Goal: Navigation & Orientation: Find specific page/section

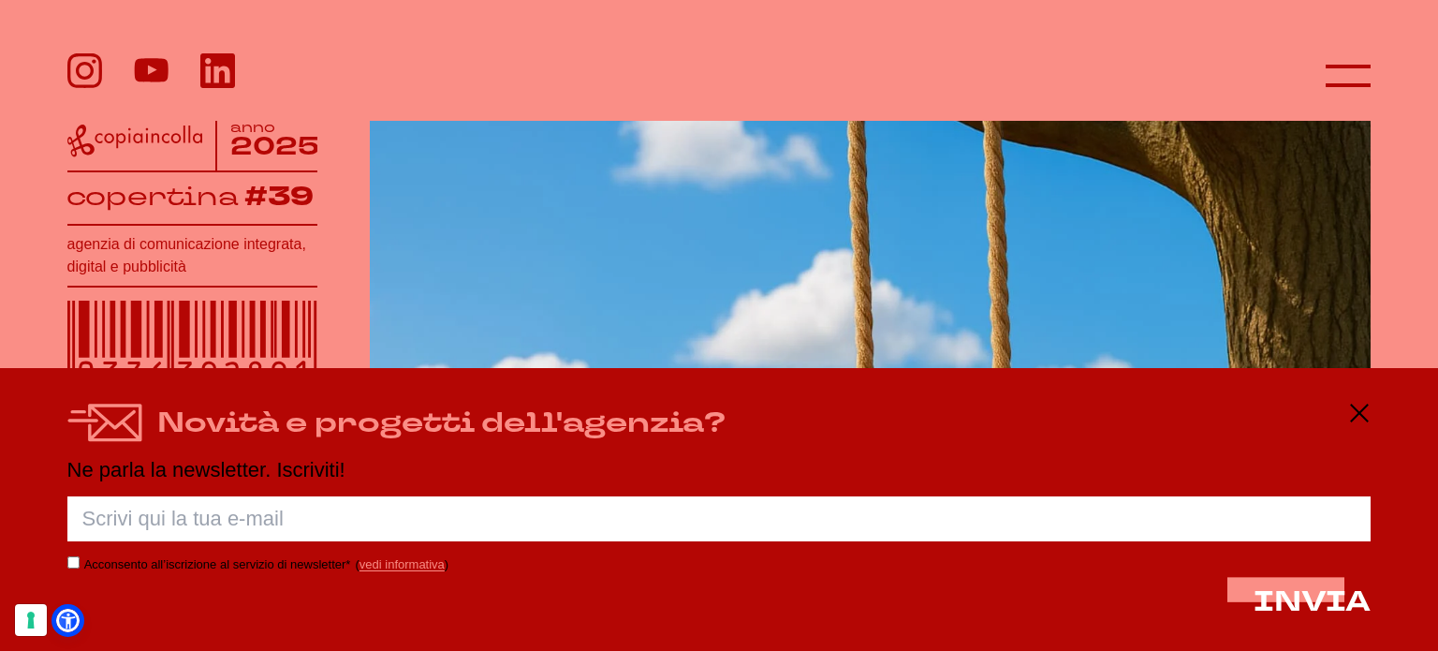
scroll to position [281, 0]
click at [1352, 411] on icon at bounding box center [1359, 413] width 22 height 22
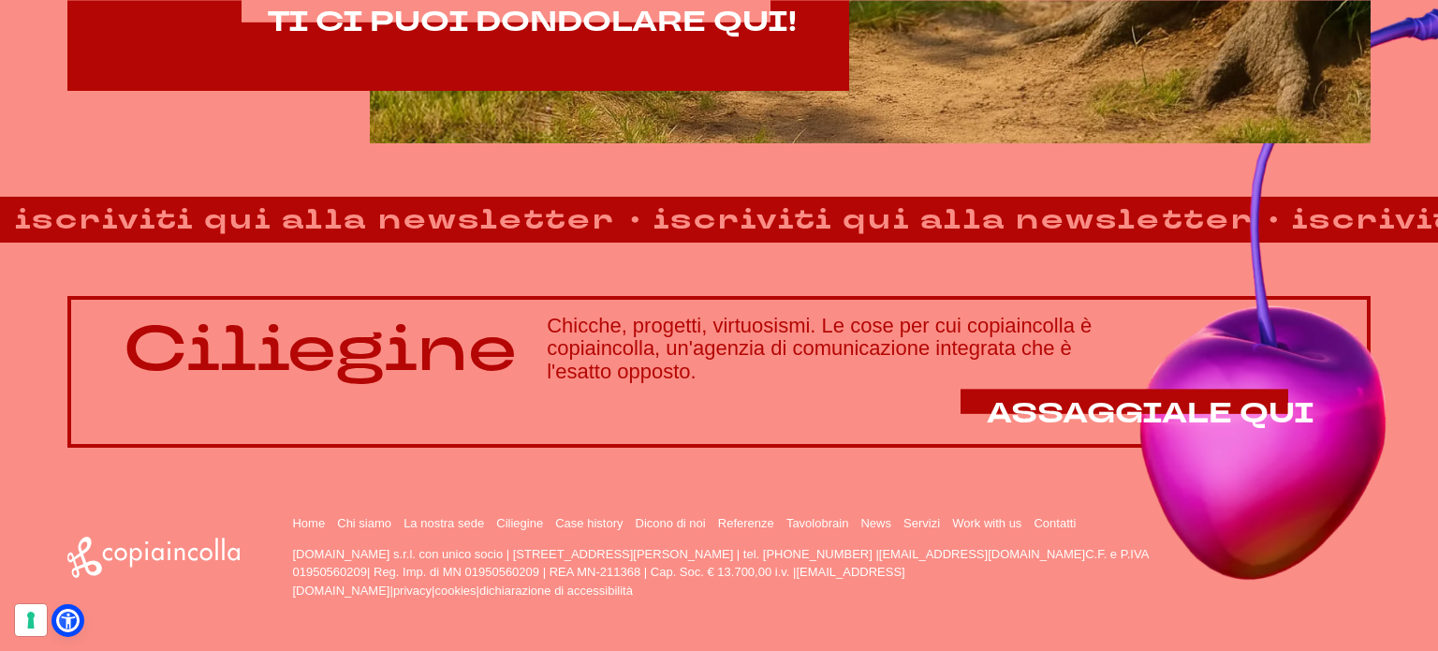
scroll to position [1371, 0]
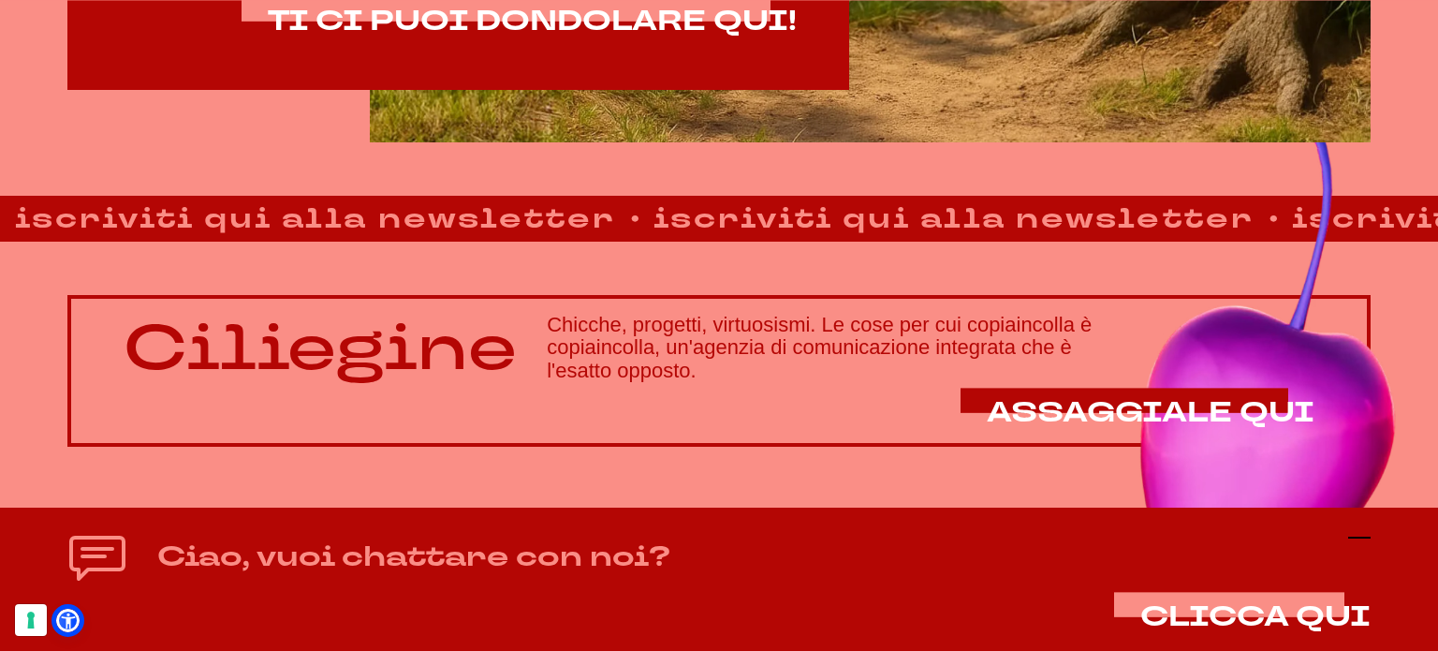
click at [1359, 542] on icon at bounding box center [1359, 537] width 22 height 22
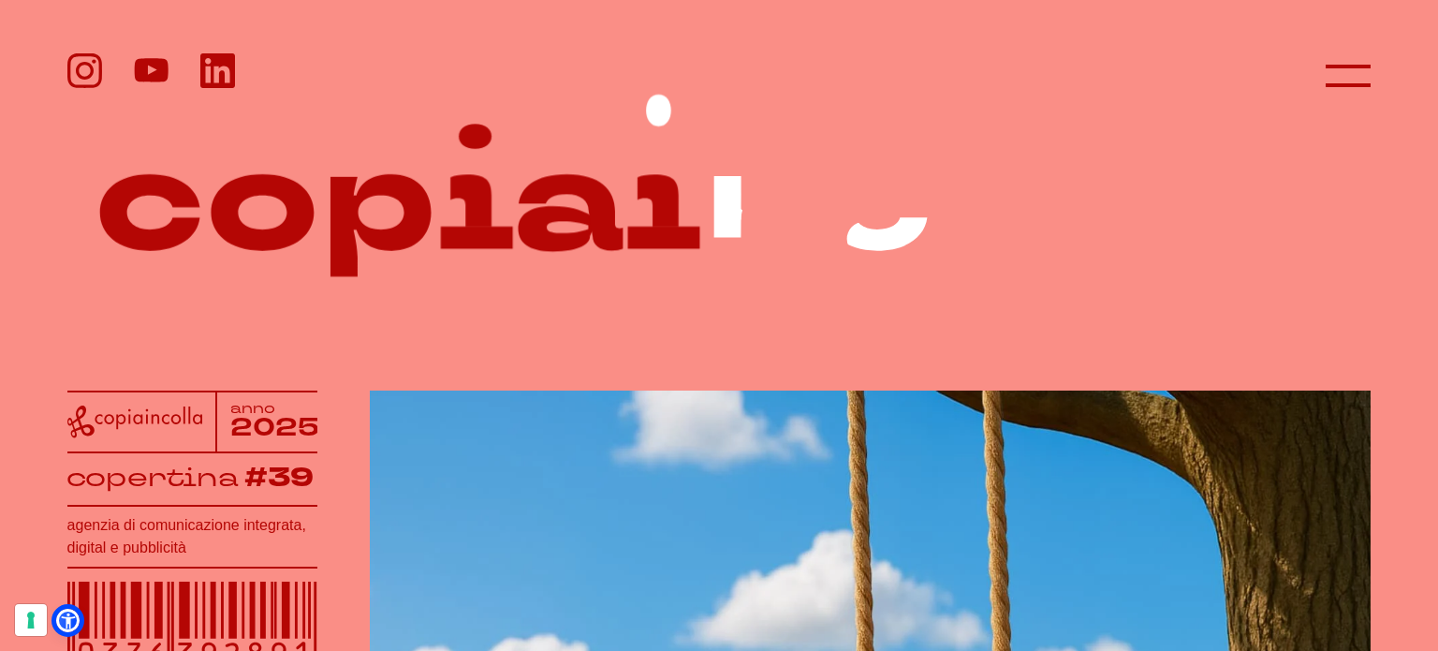
scroll to position [0, 0]
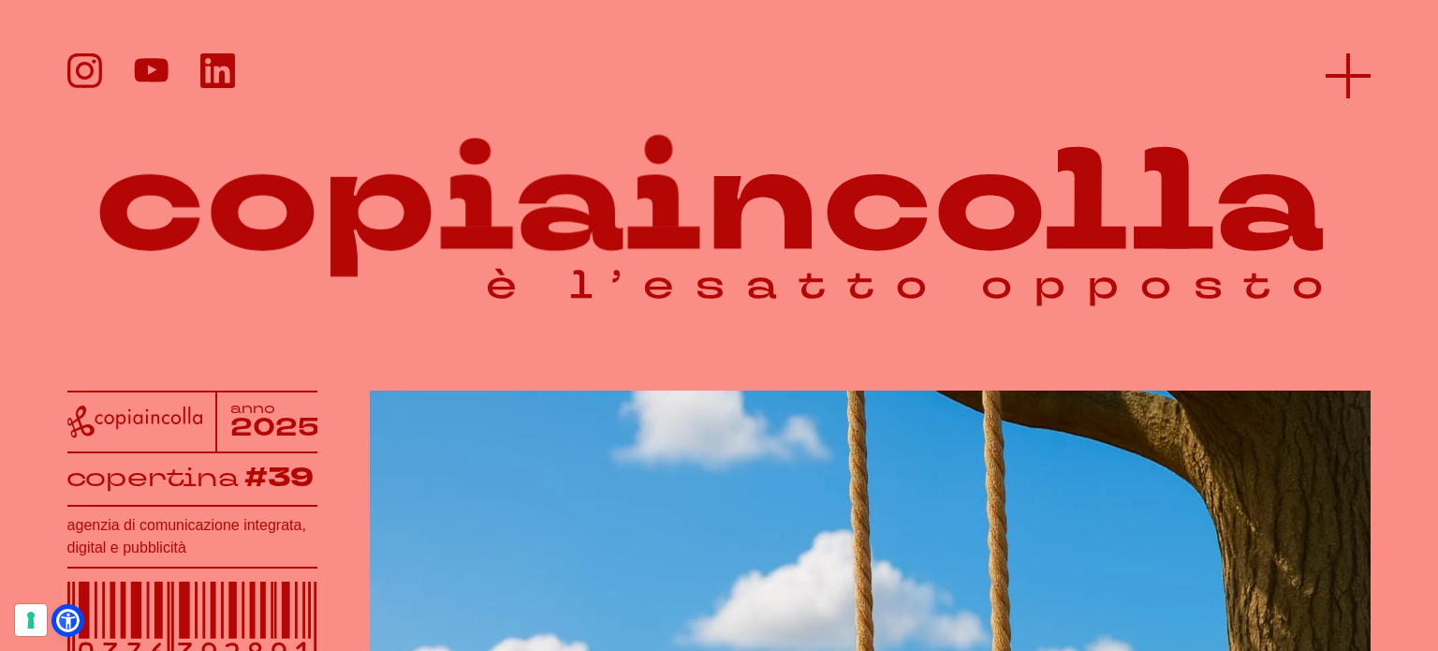
click at [1348, 66] on line at bounding box center [1348, 75] width 0 height 45
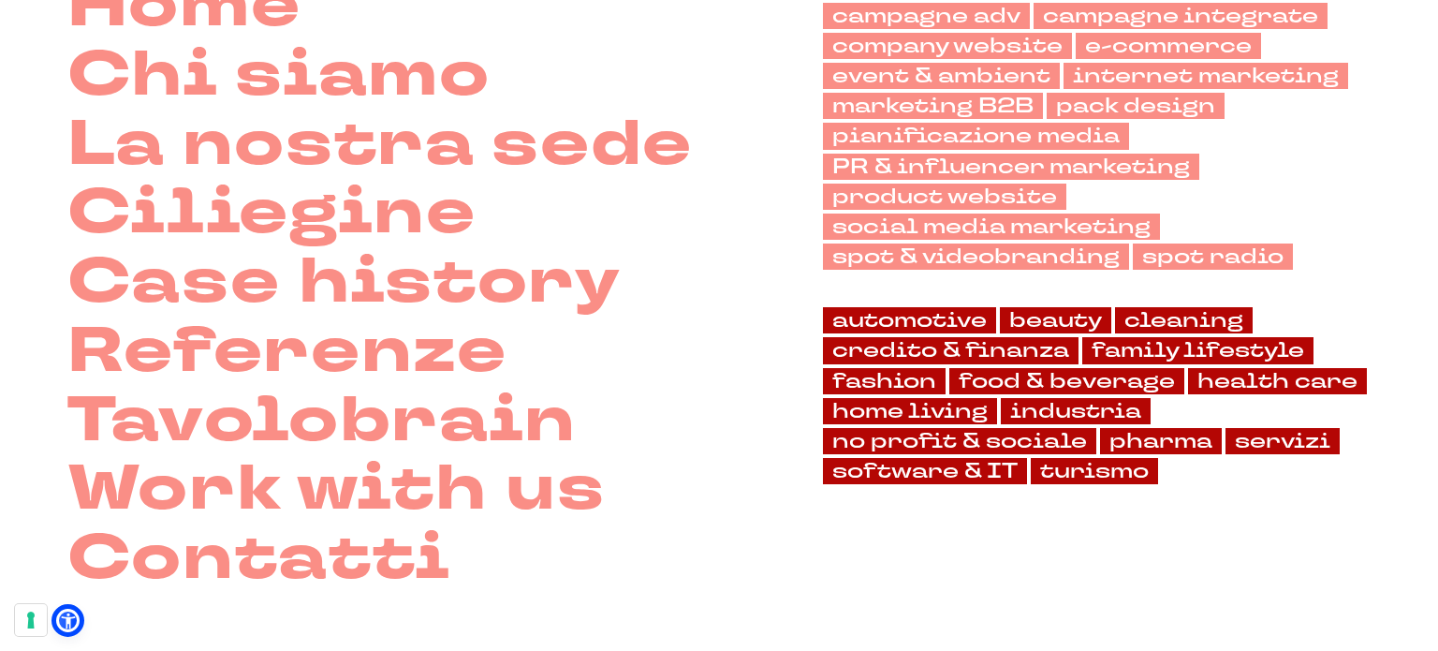
scroll to position [281, 0]
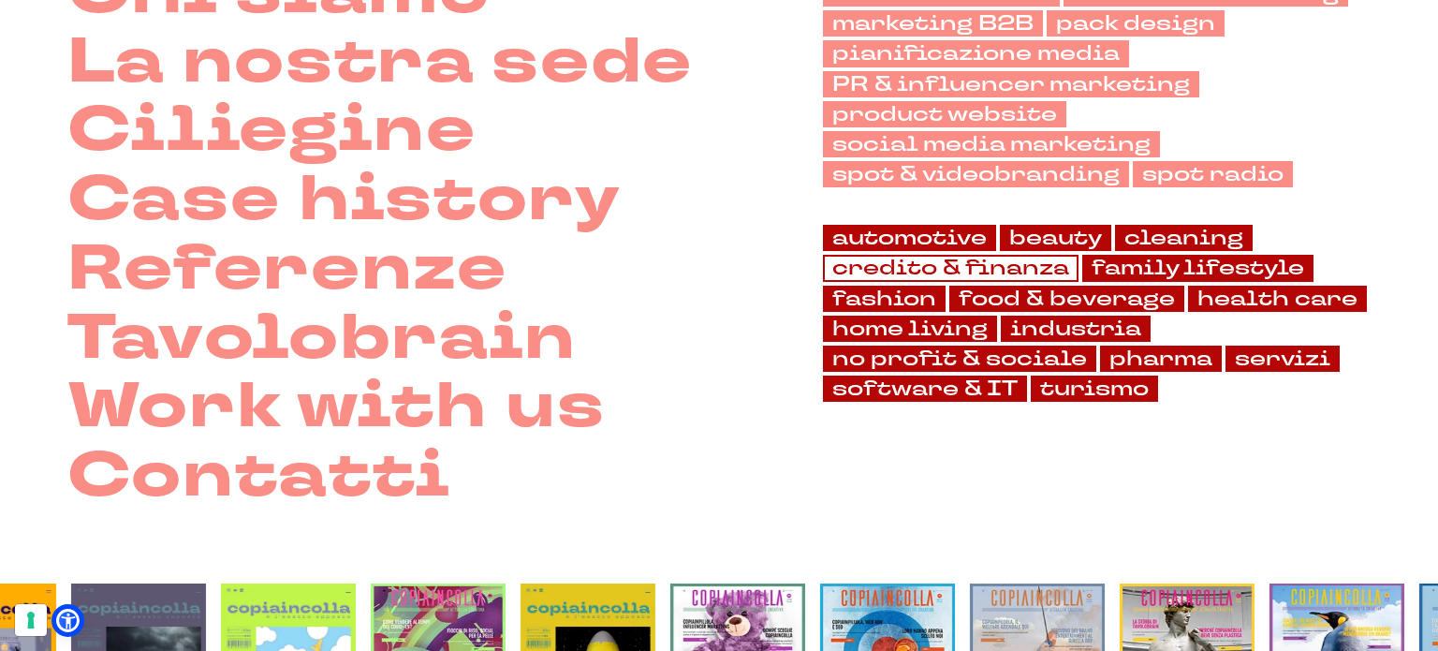
click at [963, 255] on link "credito & finanza" at bounding box center [951, 268] width 256 height 26
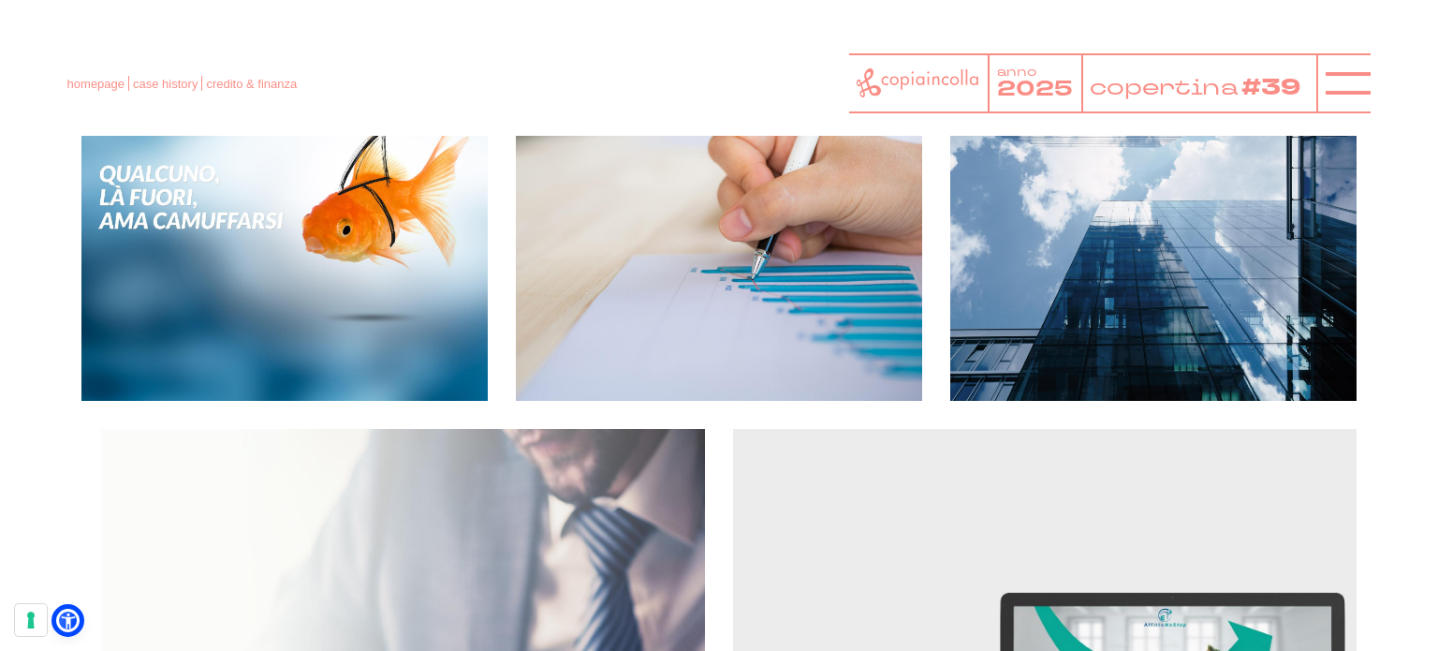
scroll to position [468, 0]
click at [1375, 93] on header "homepage case history credito & finanza anno 2025 copertina #39" at bounding box center [719, 68] width 1438 height 136
click at [1353, 90] on icon at bounding box center [1348, 83] width 45 height 45
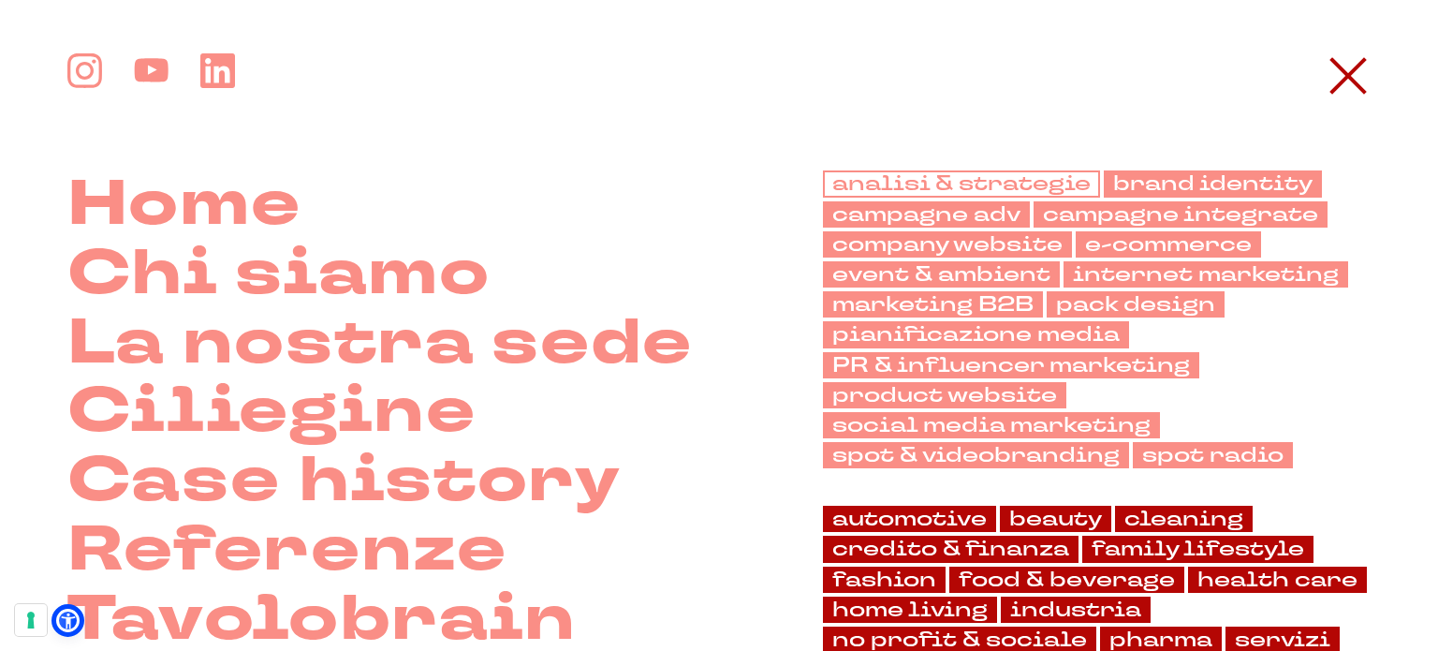
click at [1032, 194] on link "analisi & strategie" at bounding box center [961, 183] width 277 height 26
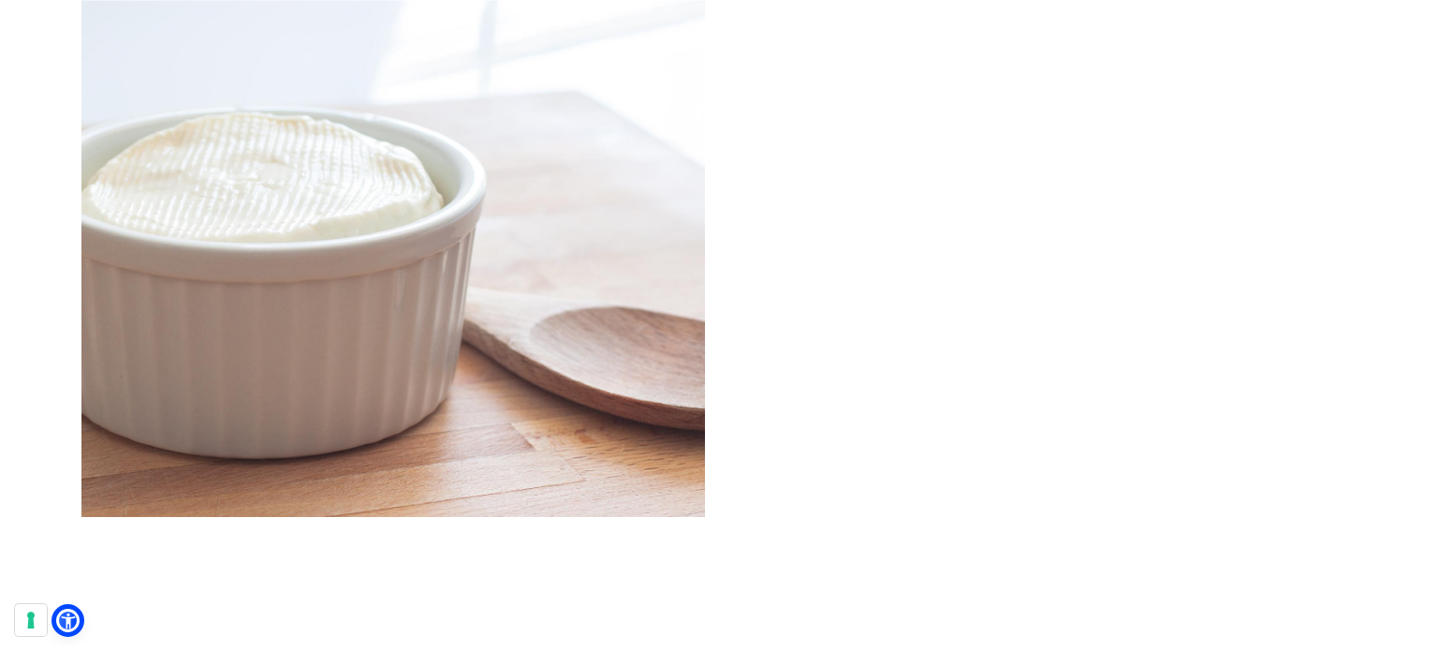
scroll to position [7678, 0]
